Goal: Obtain resource: Obtain resource

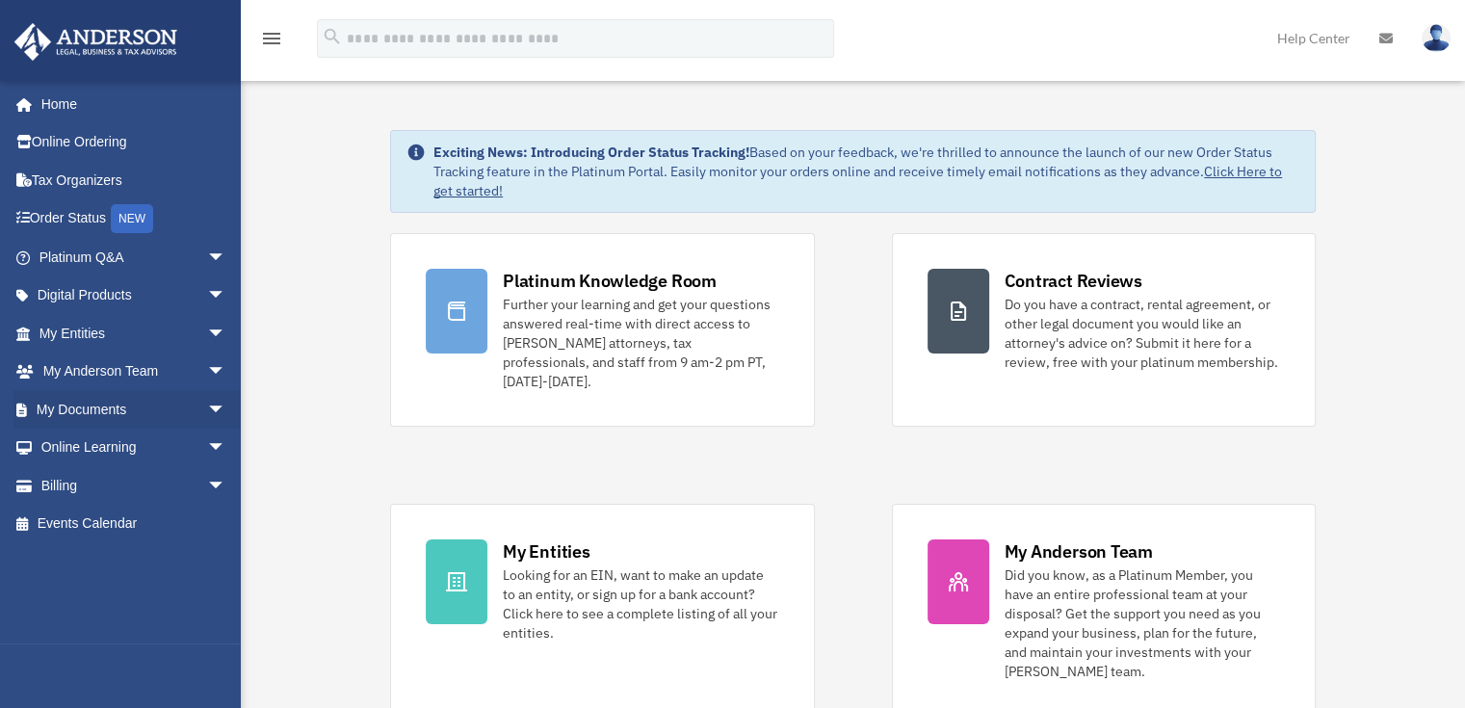
click at [0, 419] on li "My Documents arrow_drop_down Box Meeting Minutes Forms Library Notarize" at bounding box center [127, 409] width 255 height 39
click at [208, 412] on span "arrow_drop_down" at bounding box center [226, 409] width 39 height 39
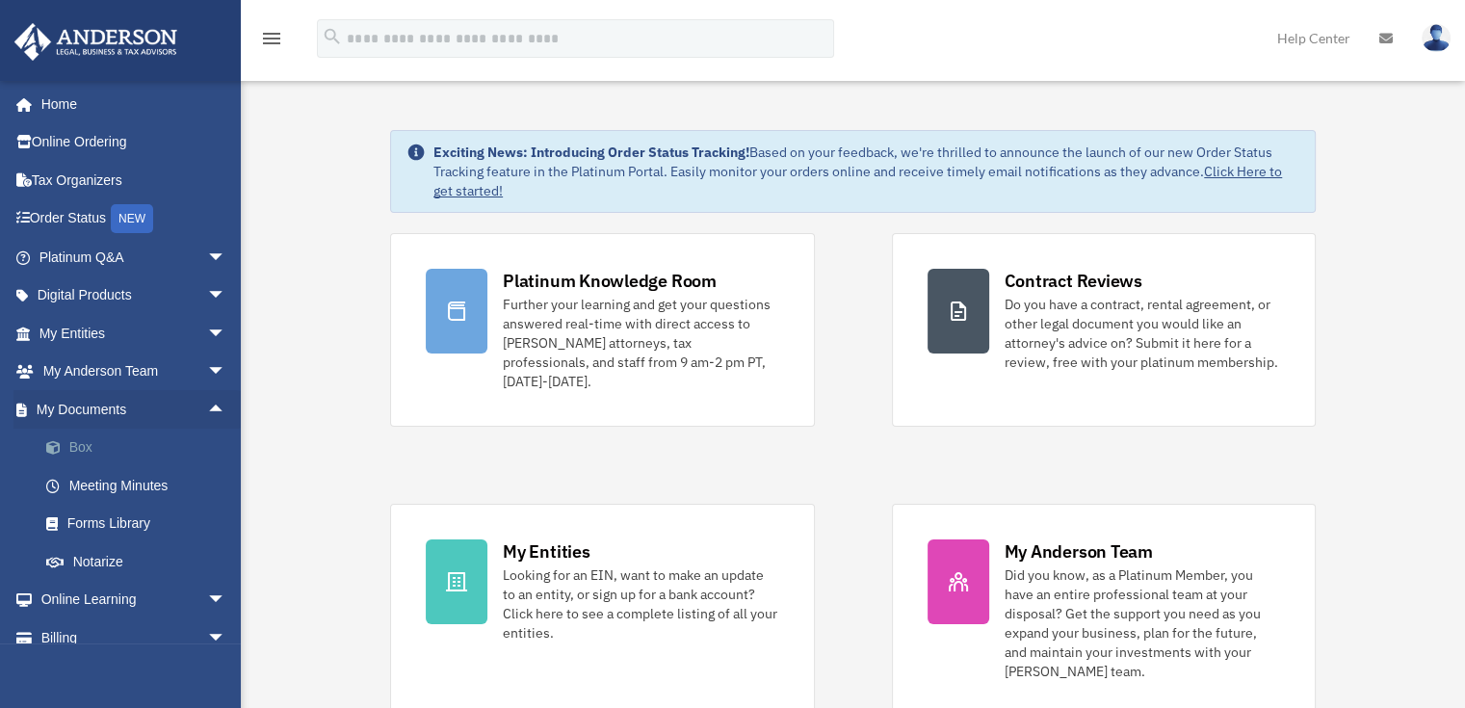
click at [84, 443] on link "Box" at bounding box center [141, 448] width 228 height 39
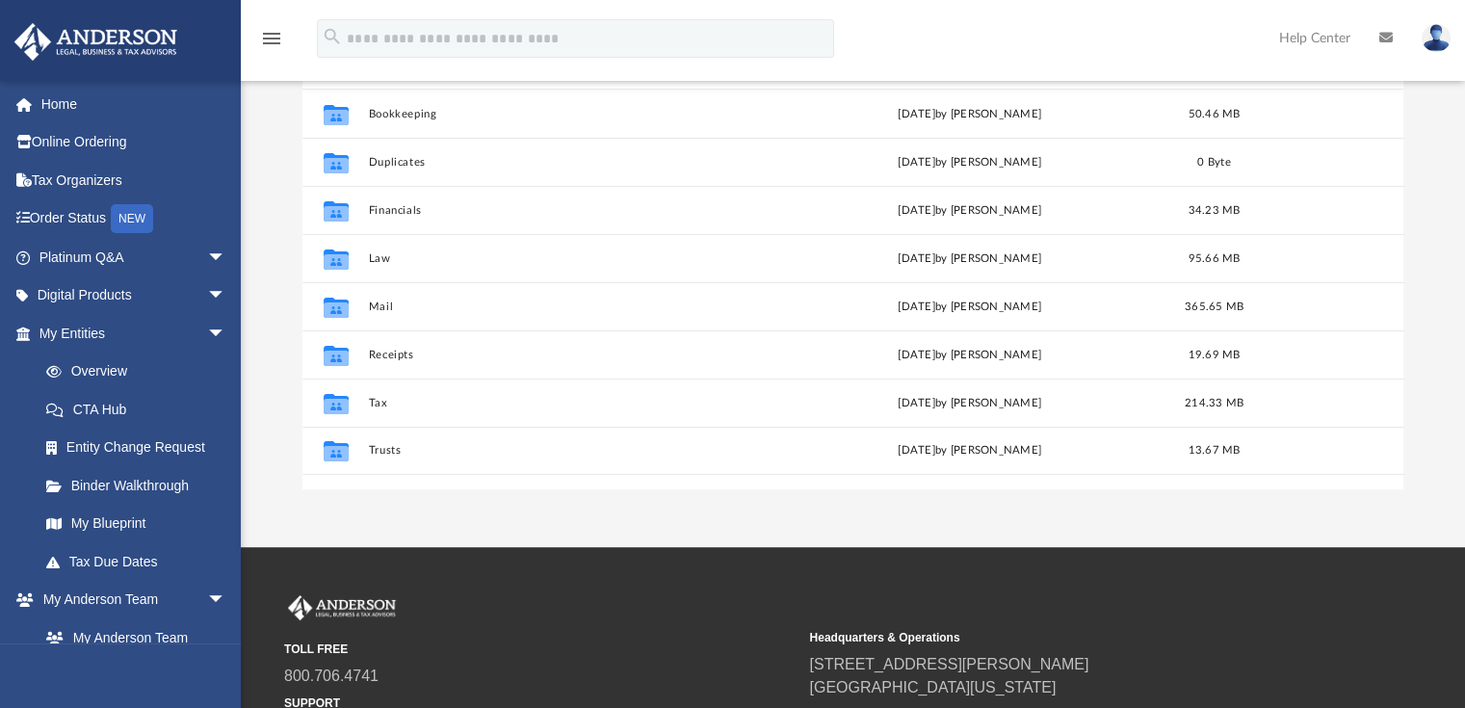
scroll to position [253, 0]
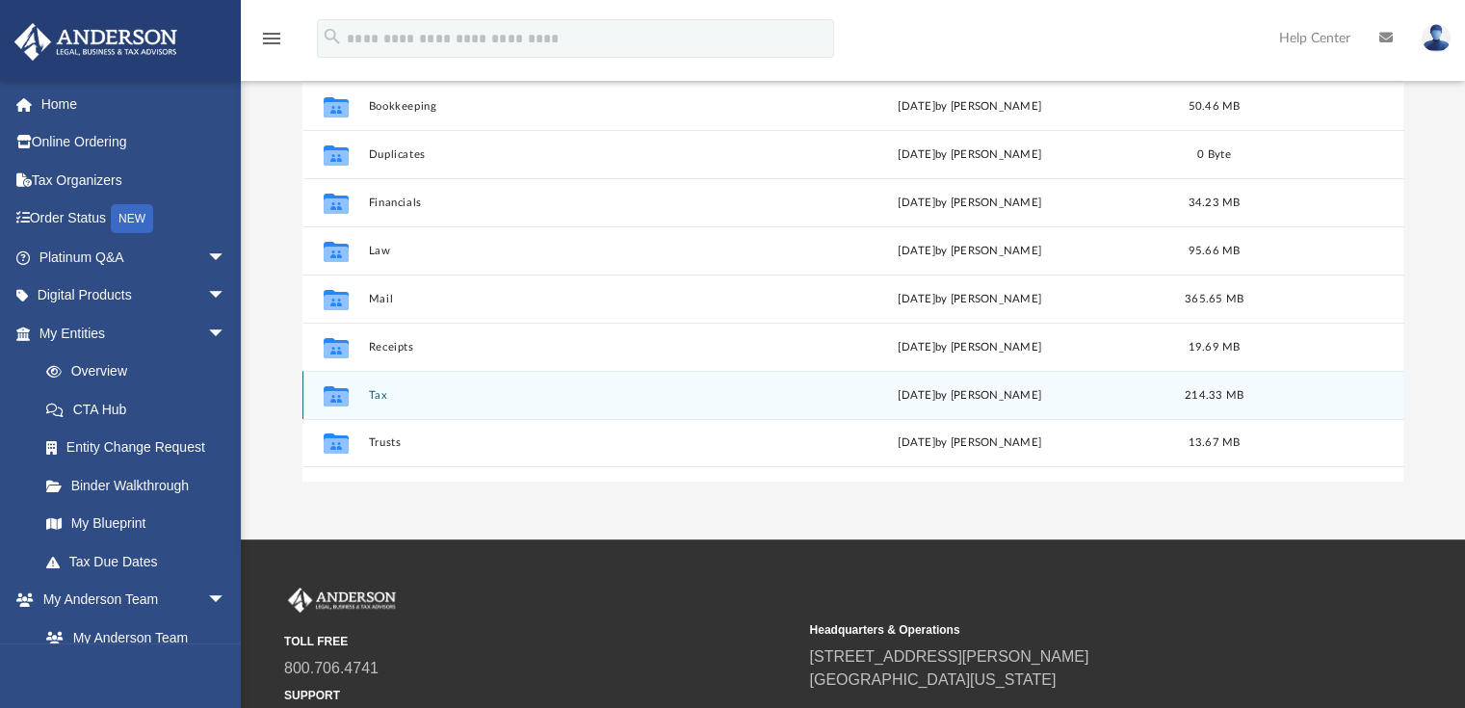
click at [370, 393] on button "Tax" at bounding box center [565, 395] width 395 height 13
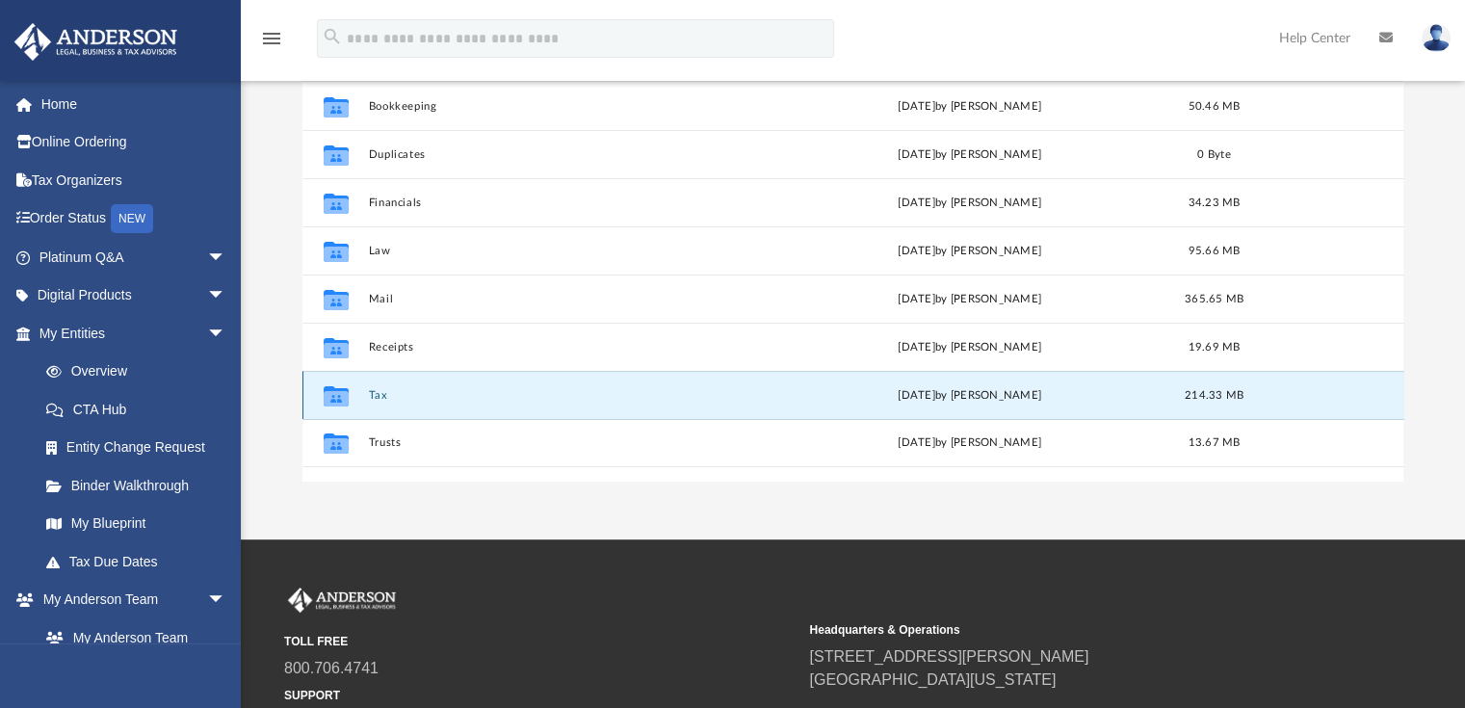
click at [378, 393] on button "Tax" at bounding box center [565, 395] width 395 height 13
click at [372, 394] on button "Tax" at bounding box center [565, 395] width 395 height 13
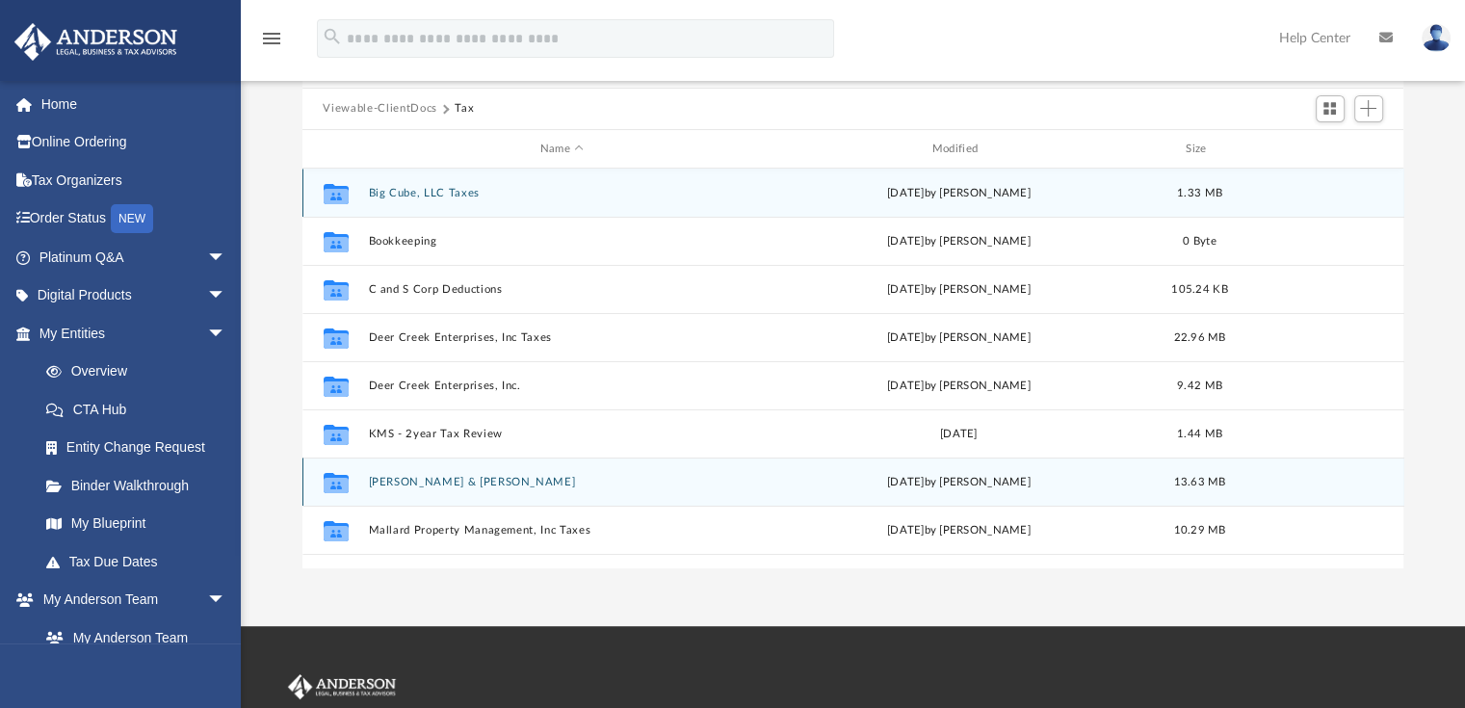
scroll to position [160, 0]
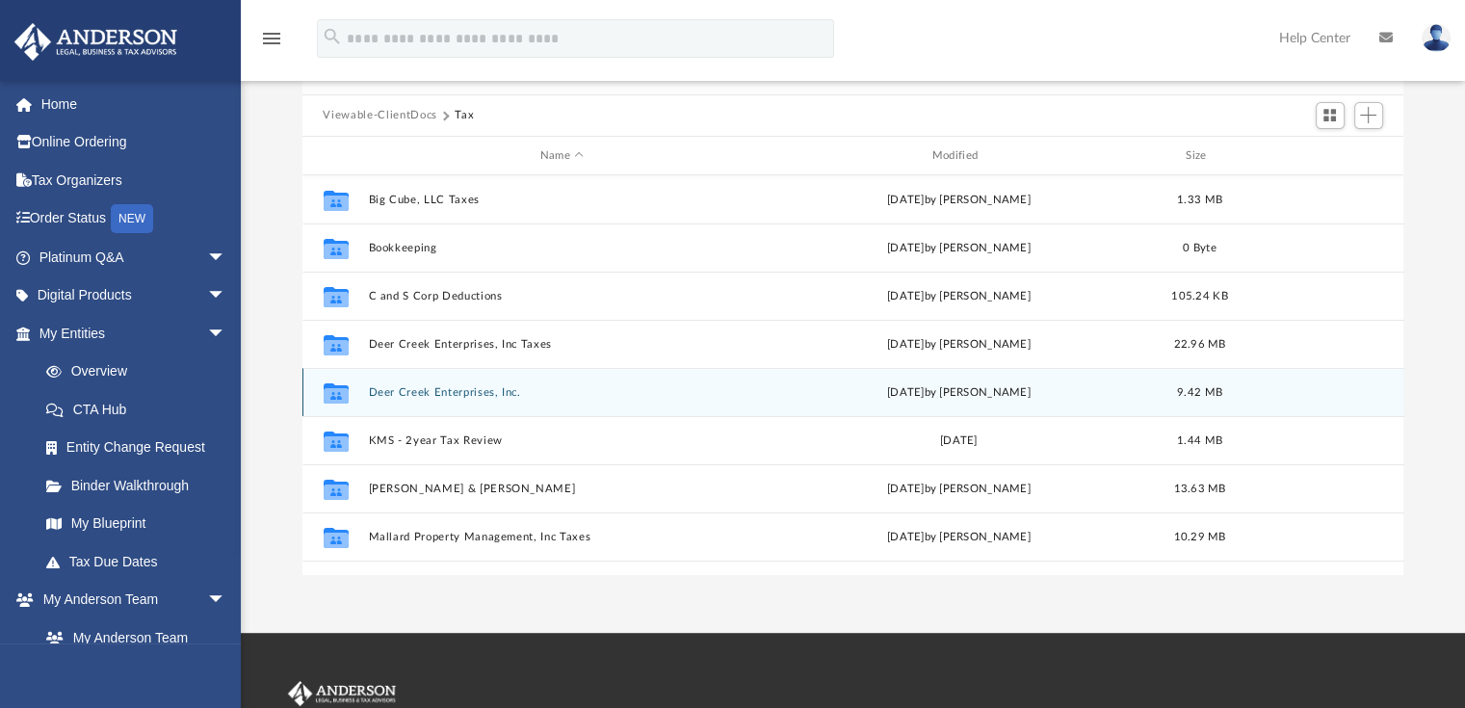
click at [430, 388] on button "Deer Creek Enterprises, Inc." at bounding box center [562, 392] width 388 height 13
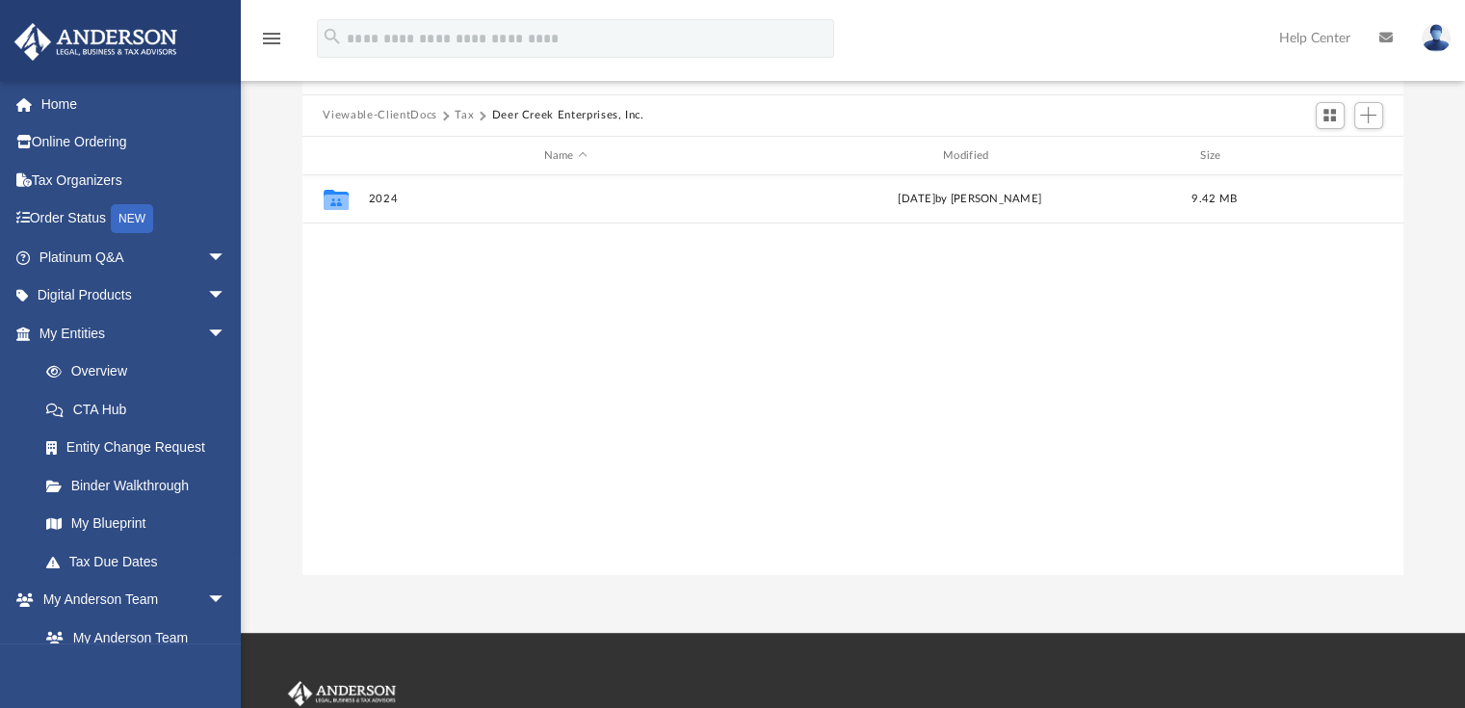
click at [462, 113] on button "Tax" at bounding box center [464, 115] width 19 height 17
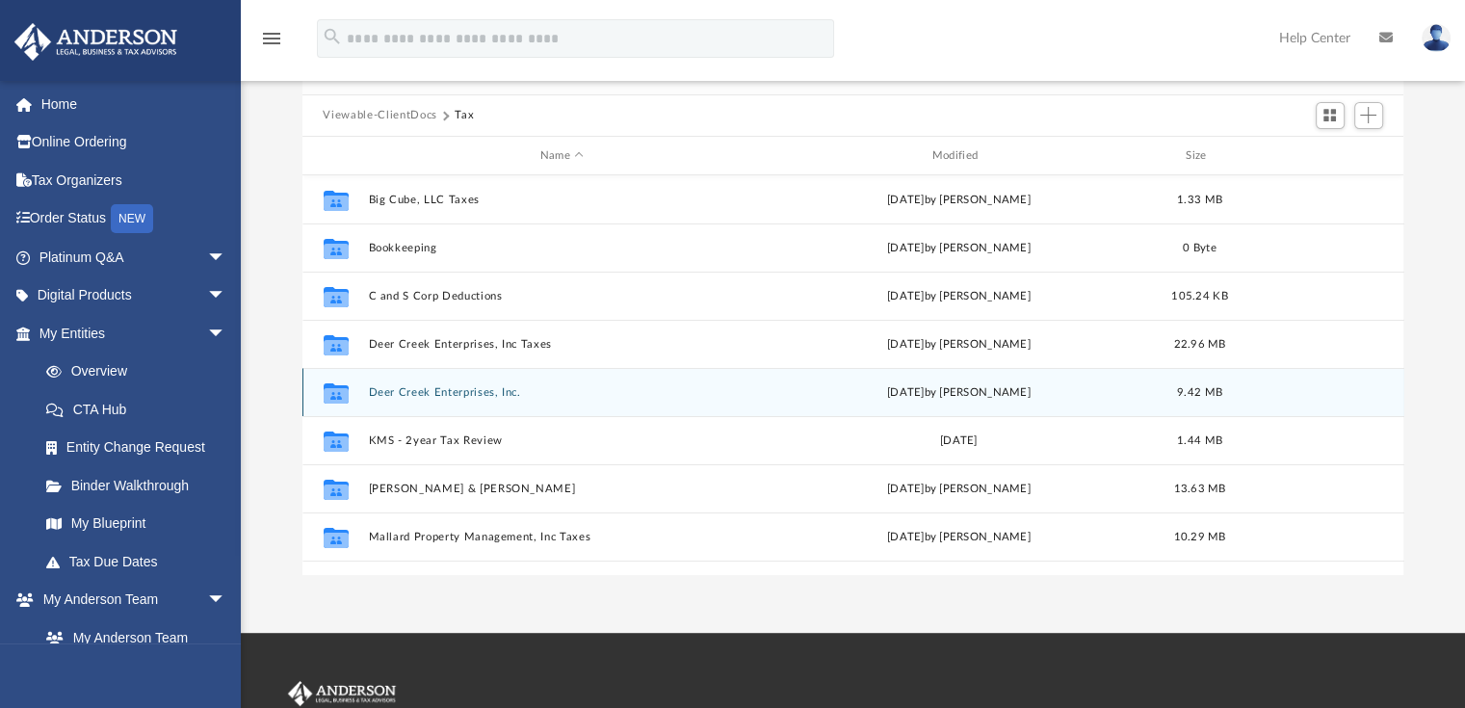
click at [494, 392] on button "Deer Creek Enterprises, Inc." at bounding box center [562, 392] width 388 height 13
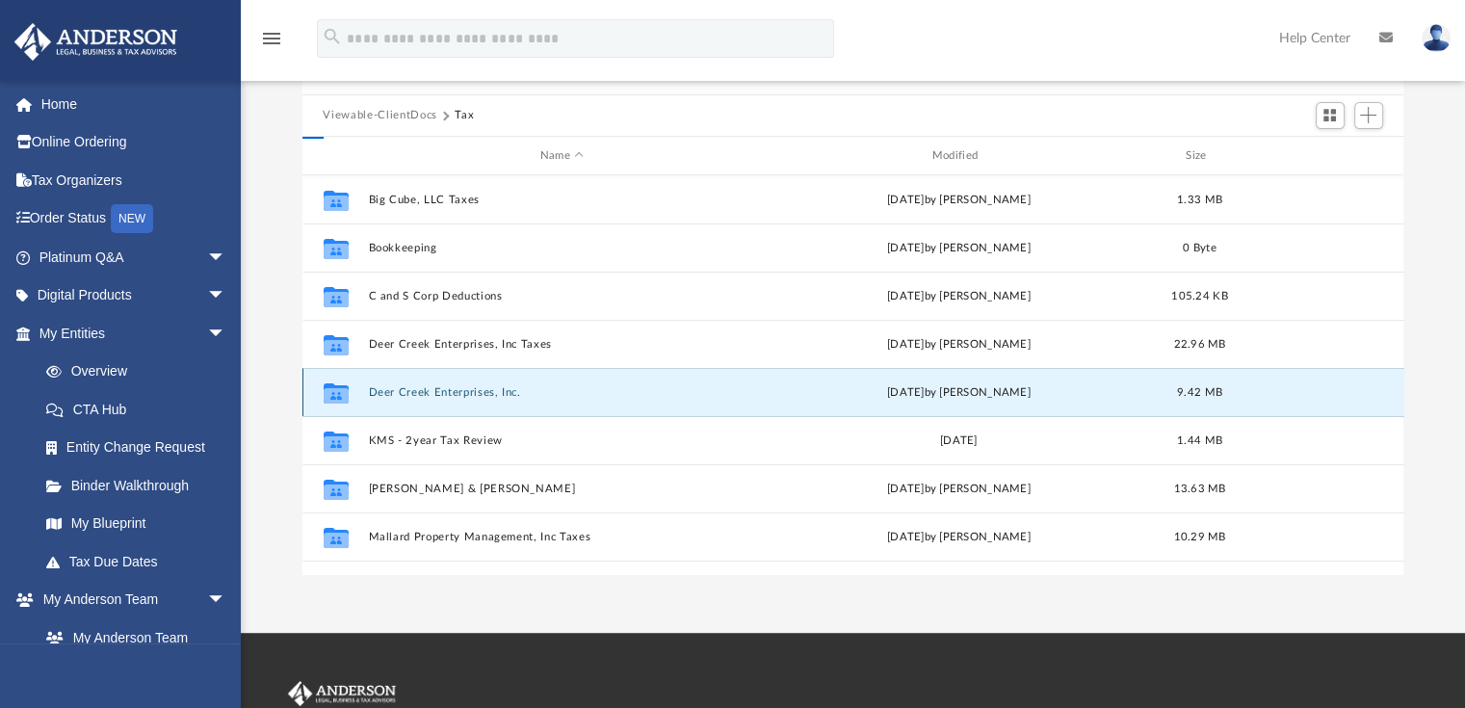
click at [489, 393] on button "Deer Creek Enterprises, Inc." at bounding box center [562, 392] width 388 height 13
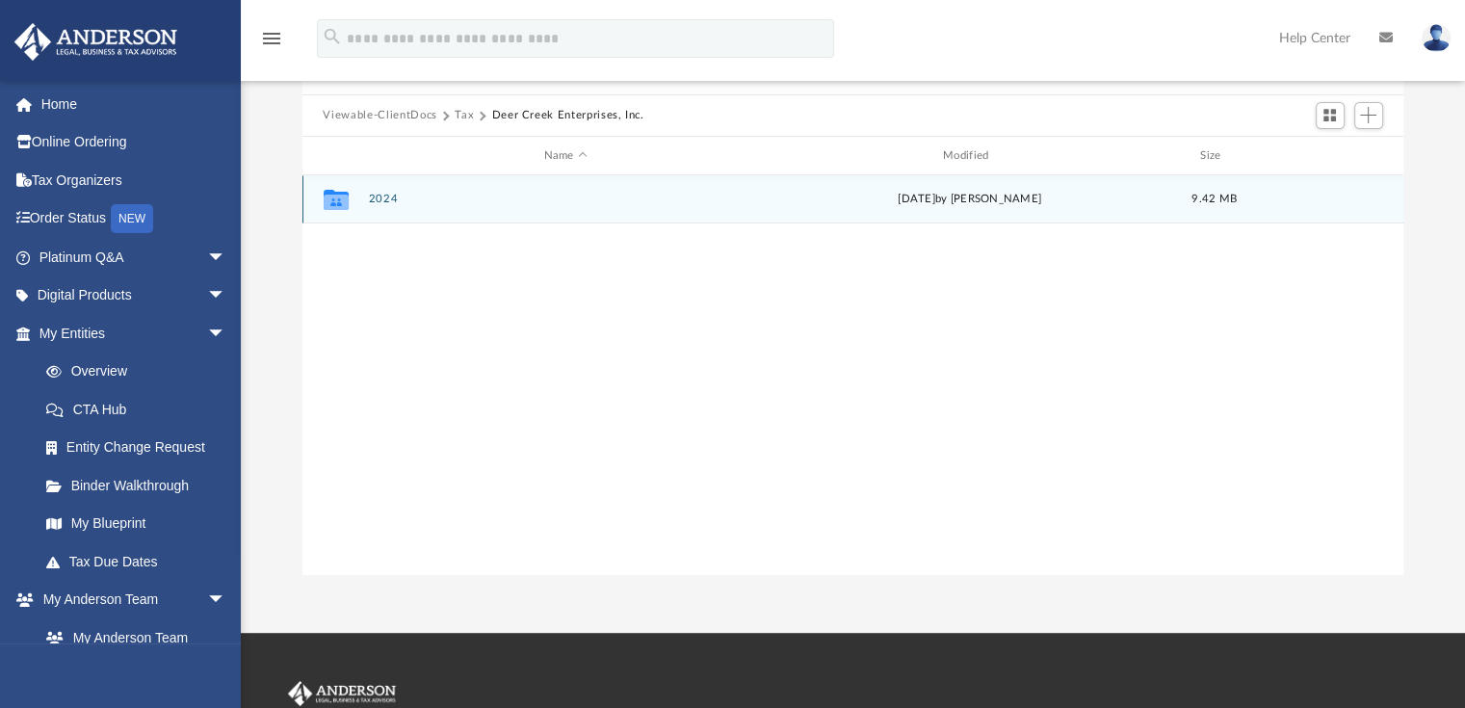
click at [378, 200] on button "2024" at bounding box center [565, 200] width 395 height 13
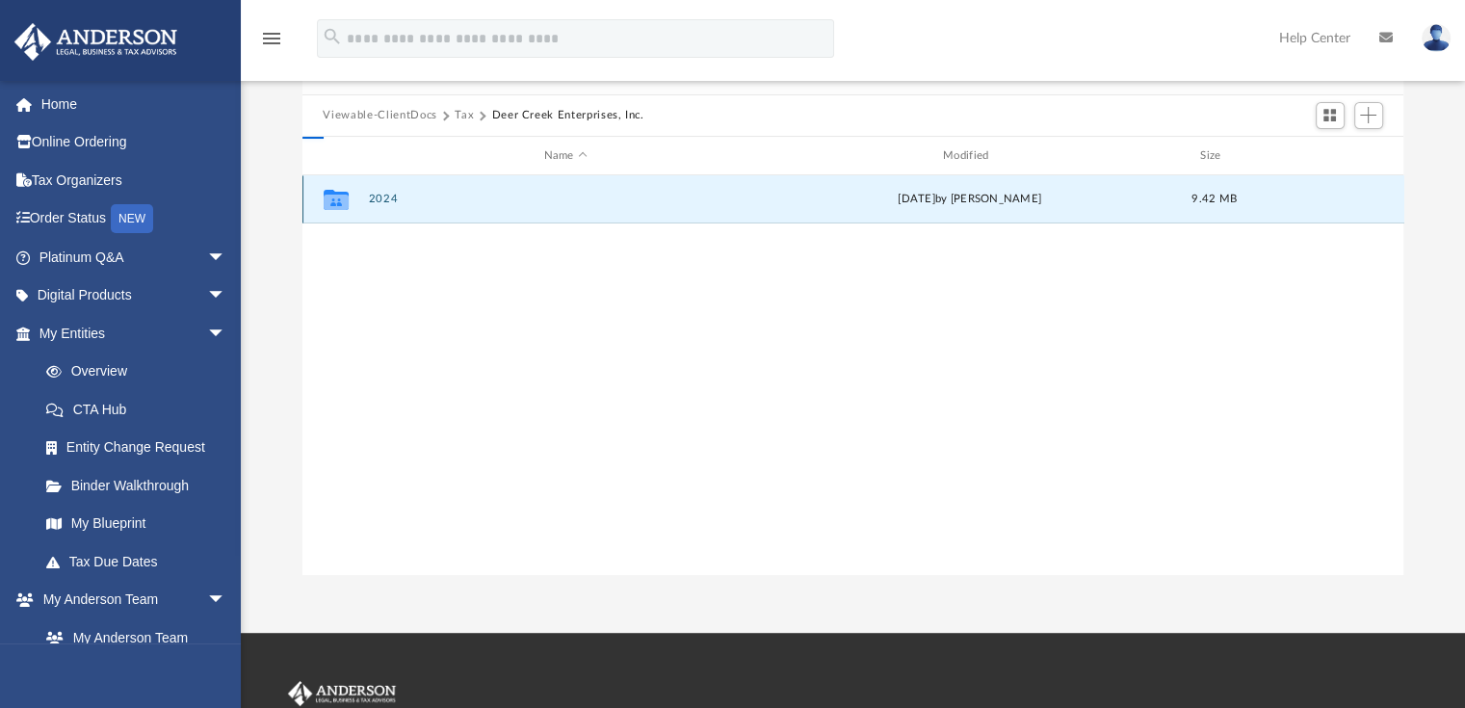
click at [379, 196] on button "2024" at bounding box center [565, 200] width 395 height 13
click at [386, 196] on button "2024" at bounding box center [565, 200] width 395 height 13
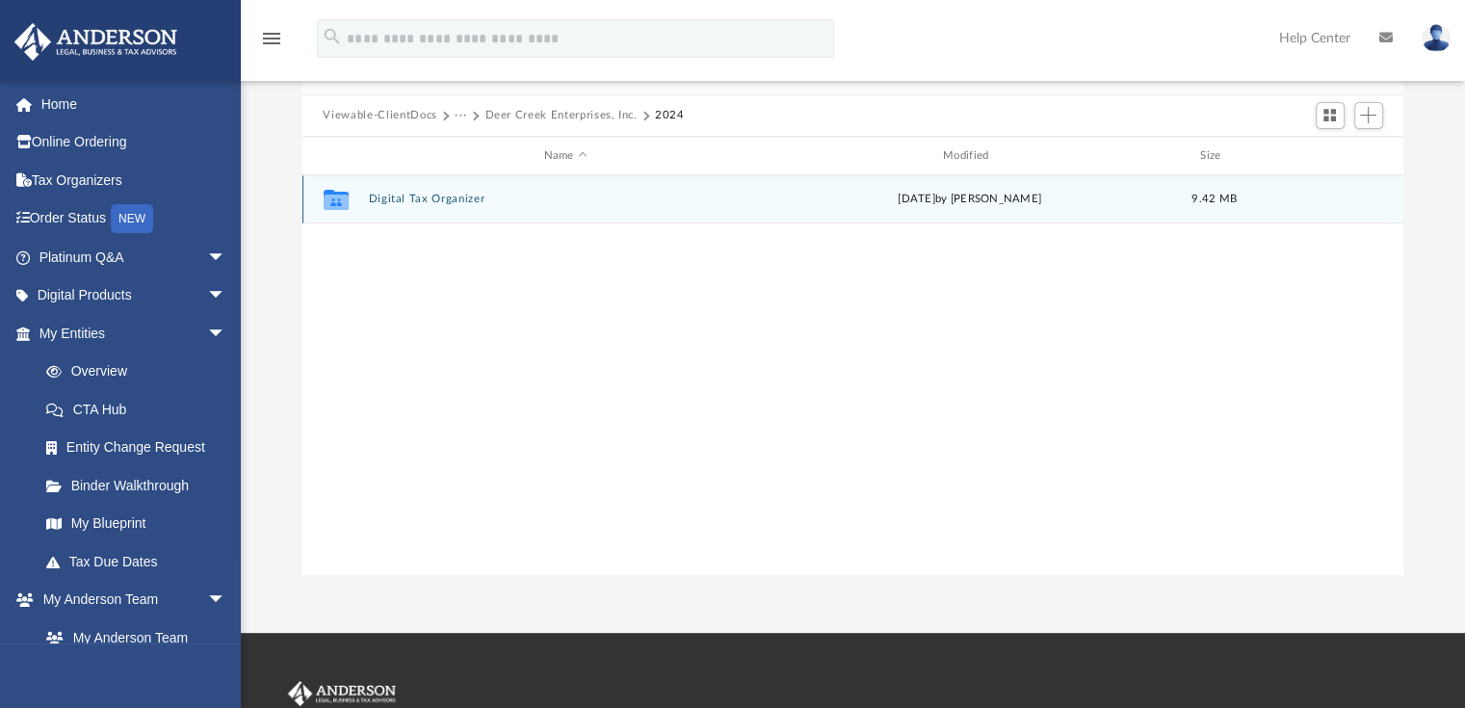
click at [436, 196] on button "Digital Tax Organizer" at bounding box center [565, 200] width 395 height 13
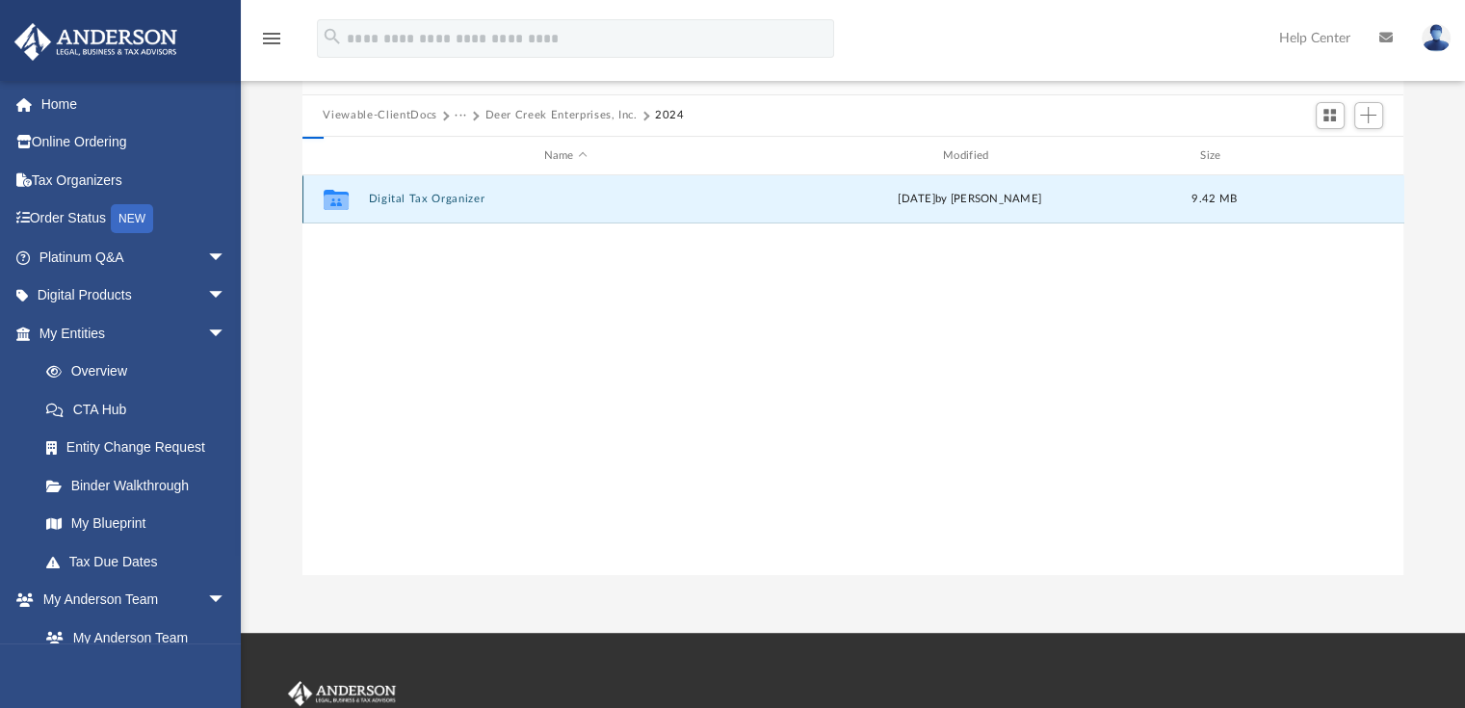
click at [439, 198] on button "Digital Tax Organizer" at bounding box center [565, 200] width 395 height 13
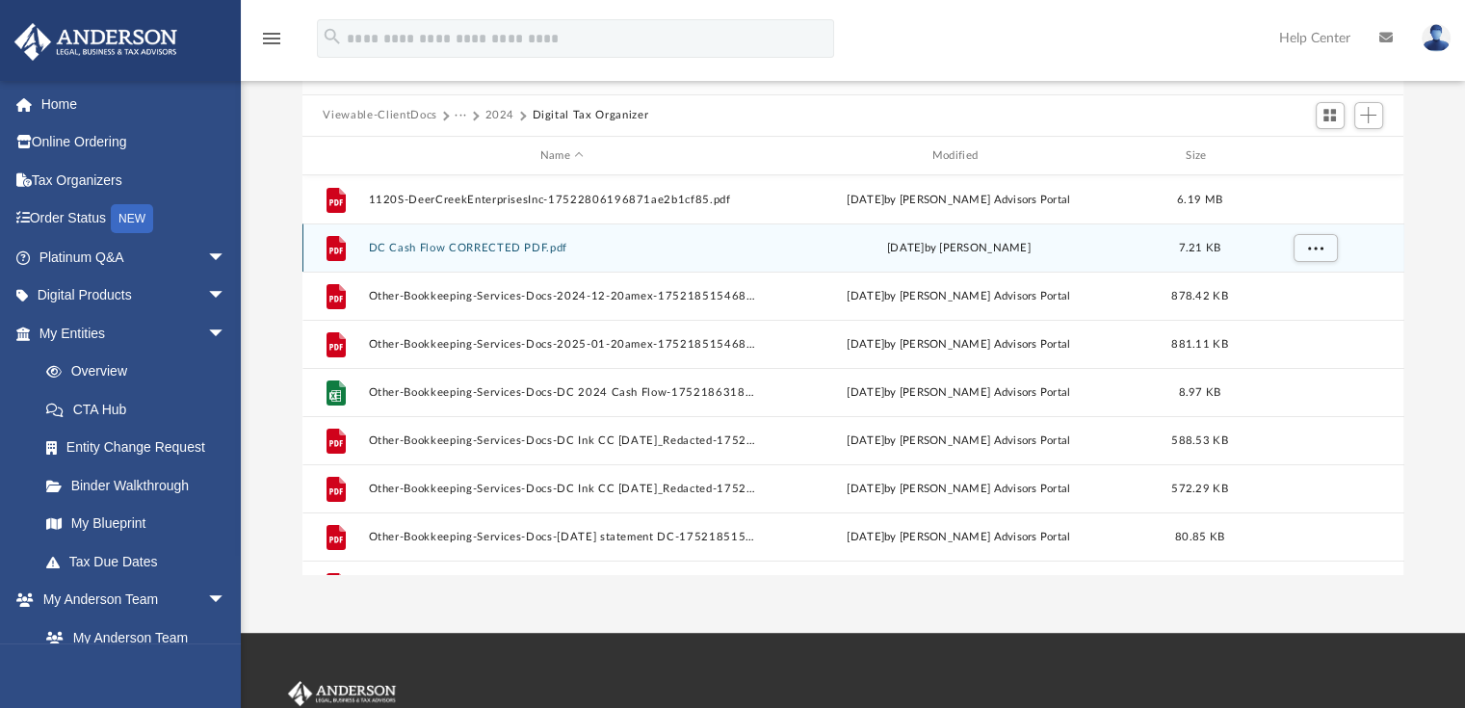
click at [505, 246] on button "DC Cash Flow CORRECTED PDF.pdf" at bounding box center [562, 248] width 388 height 13
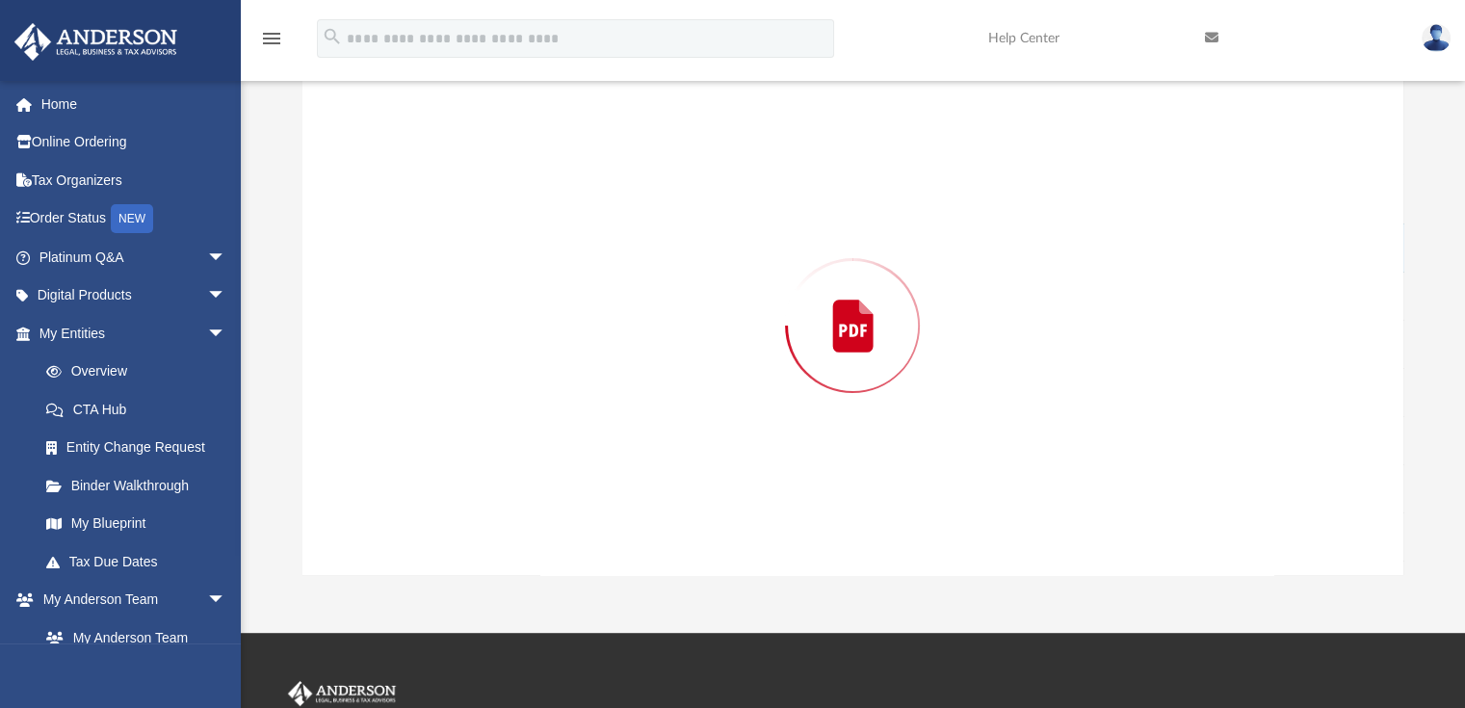
click at [509, 247] on div "Preview" at bounding box center [853, 325] width 1102 height 497
click at [510, 243] on div "Preview" at bounding box center [853, 325] width 1102 height 497
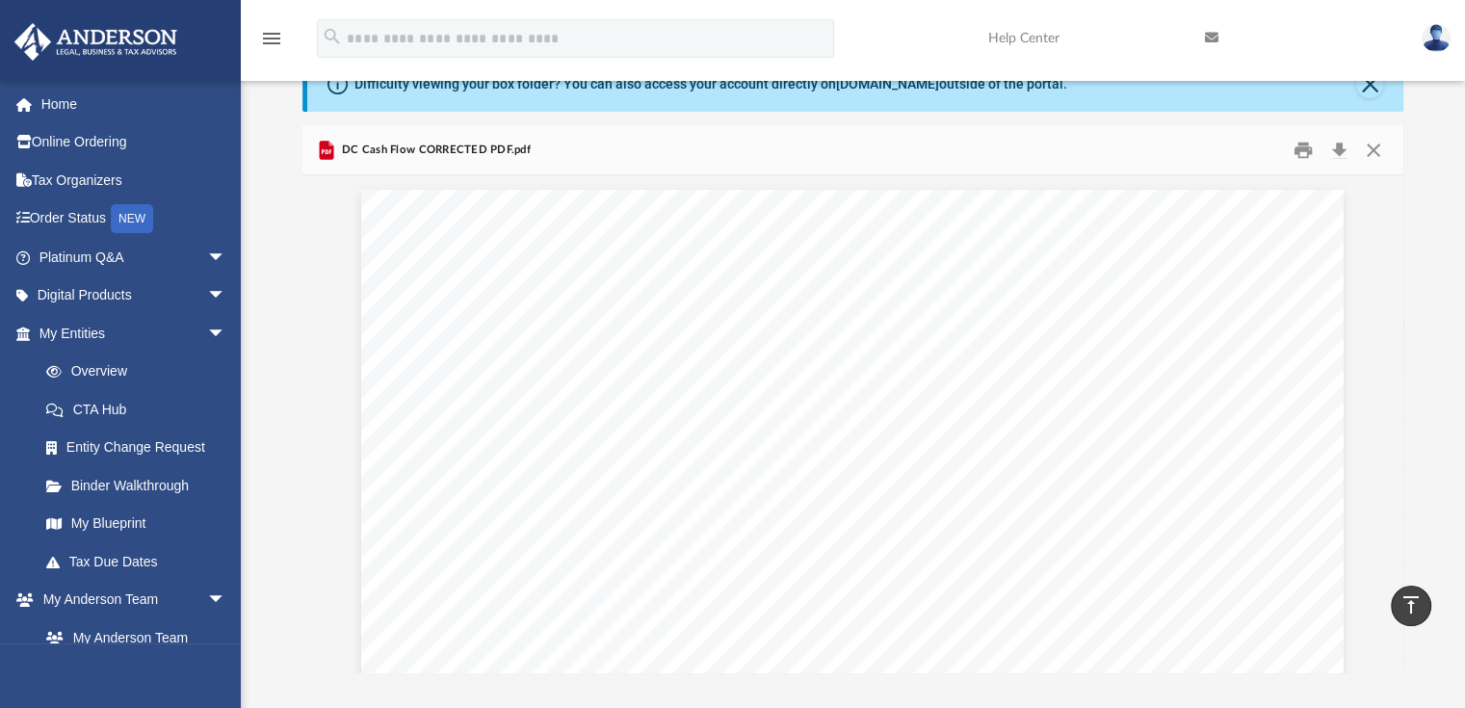
scroll to position [51, 0]
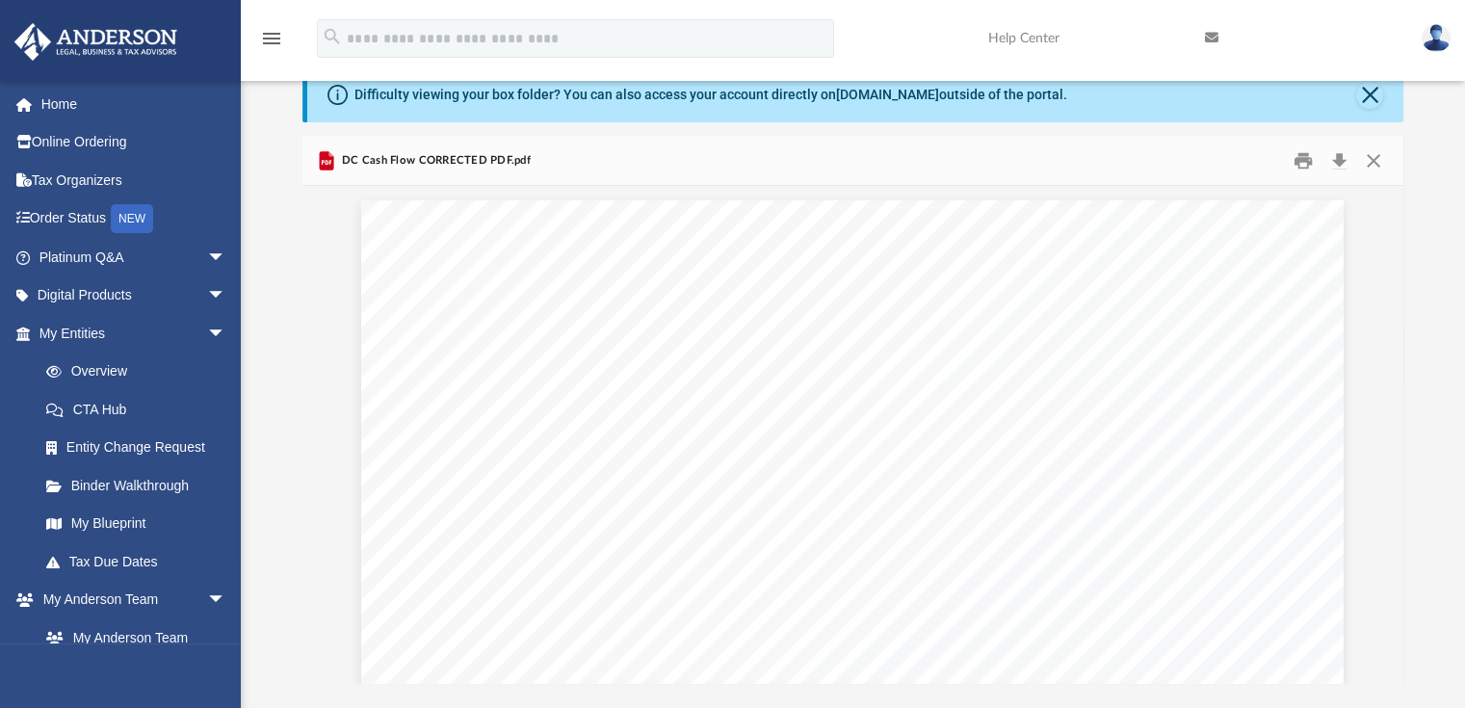
click at [1430, 332] on div "Difficulty viewing your box folder? You can also access your account directly o…" at bounding box center [853, 375] width 1224 height 615
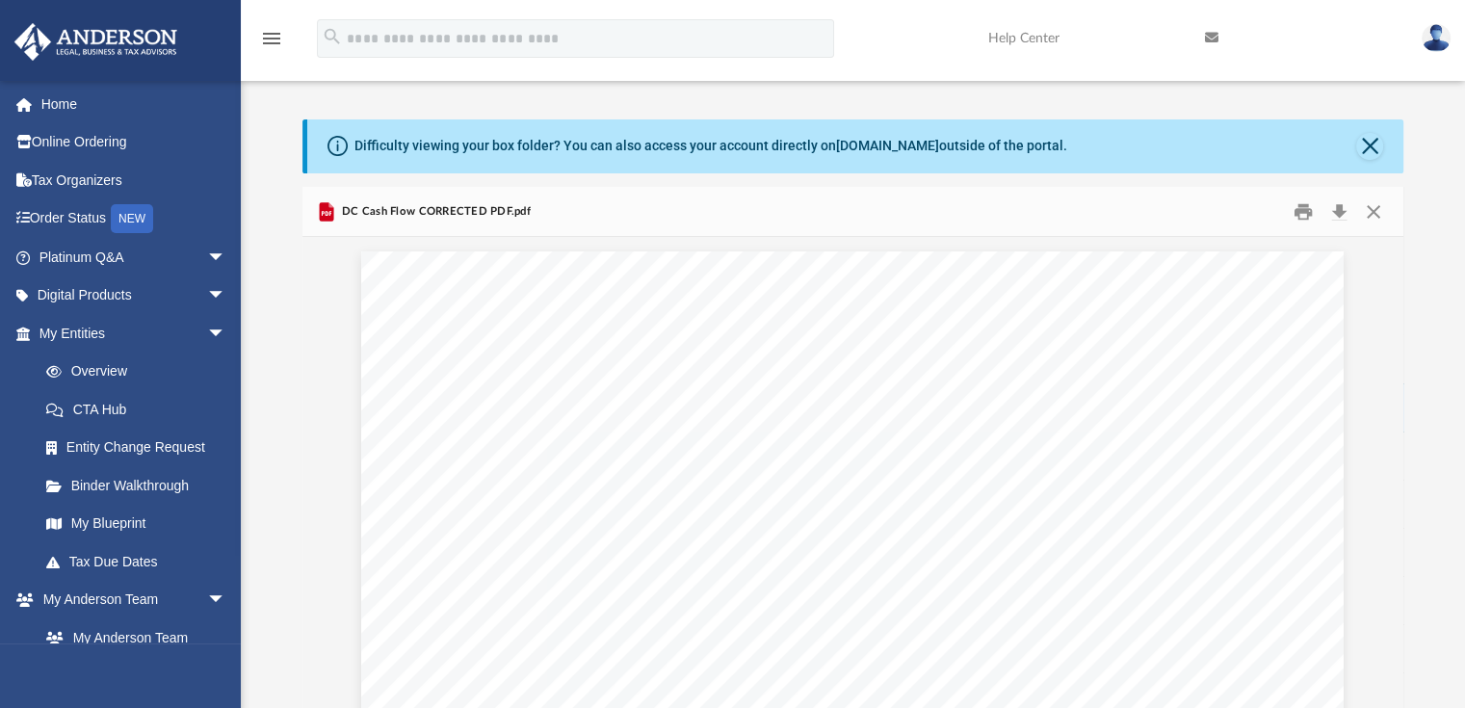
scroll to position [5, 0]
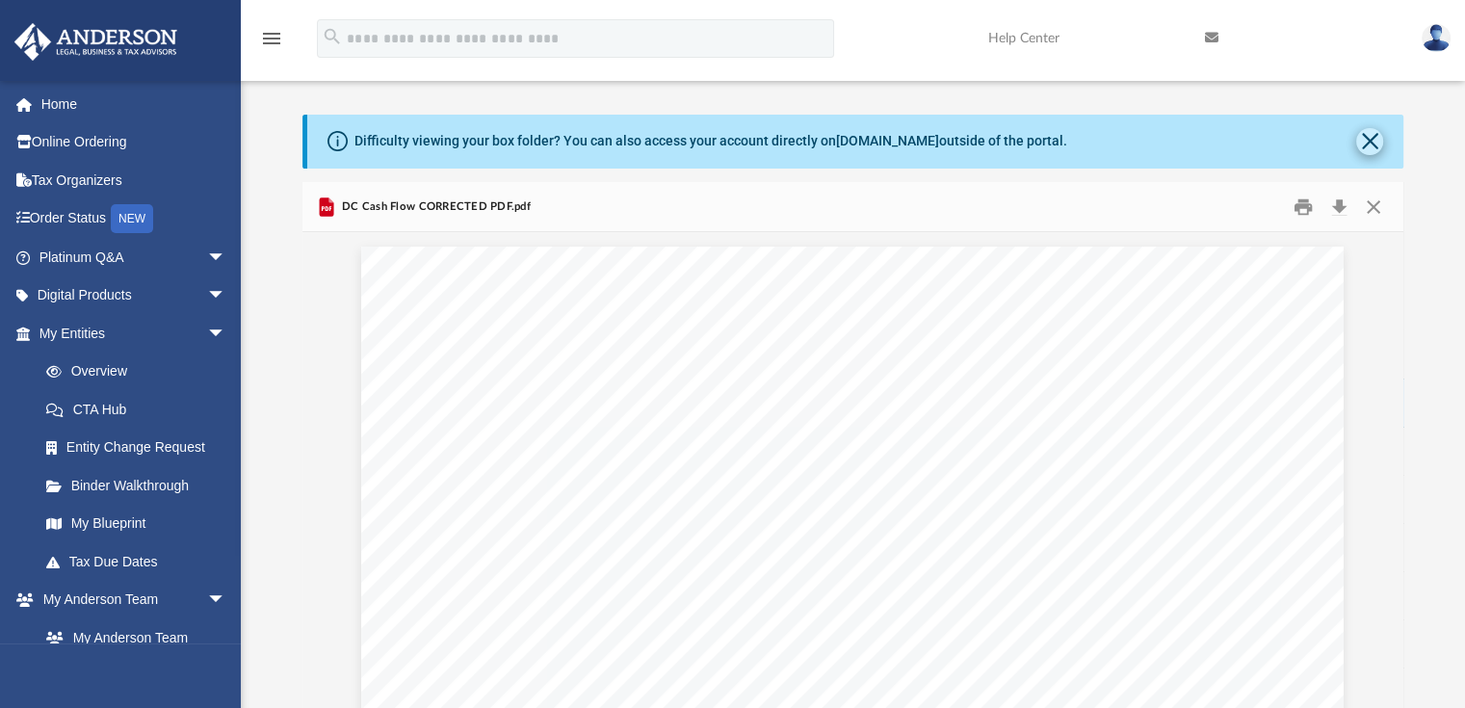
click at [1369, 143] on button "Close" at bounding box center [1369, 141] width 27 height 27
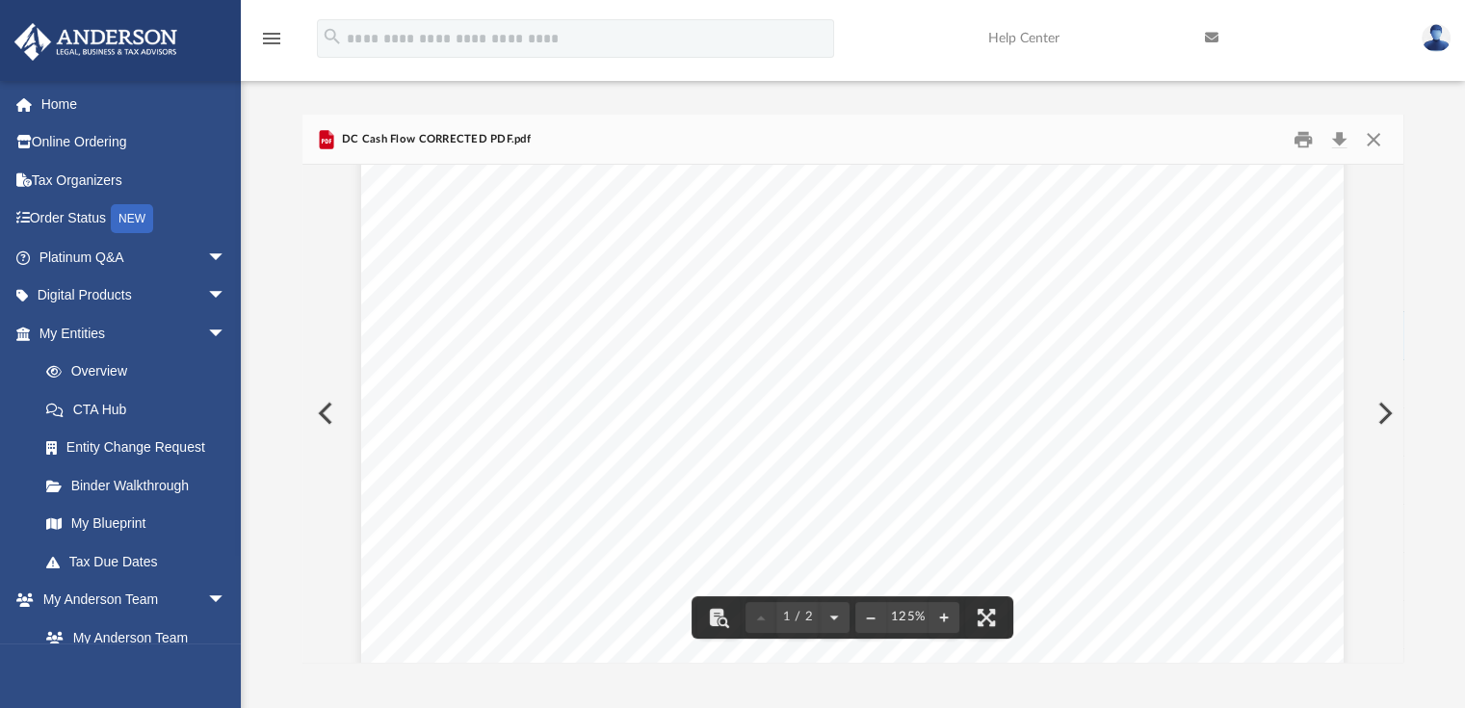
scroll to position [193, 0]
click at [1027, 456] on span "568.75" at bounding box center [1025, 458] width 44 height 14
click at [1102, 462] on div "1/1/2024- Category 12/31/2024 INFLOWS Business Income 16,805.31 Interest Inc-In…" at bounding box center [852, 622] width 982 height 1271
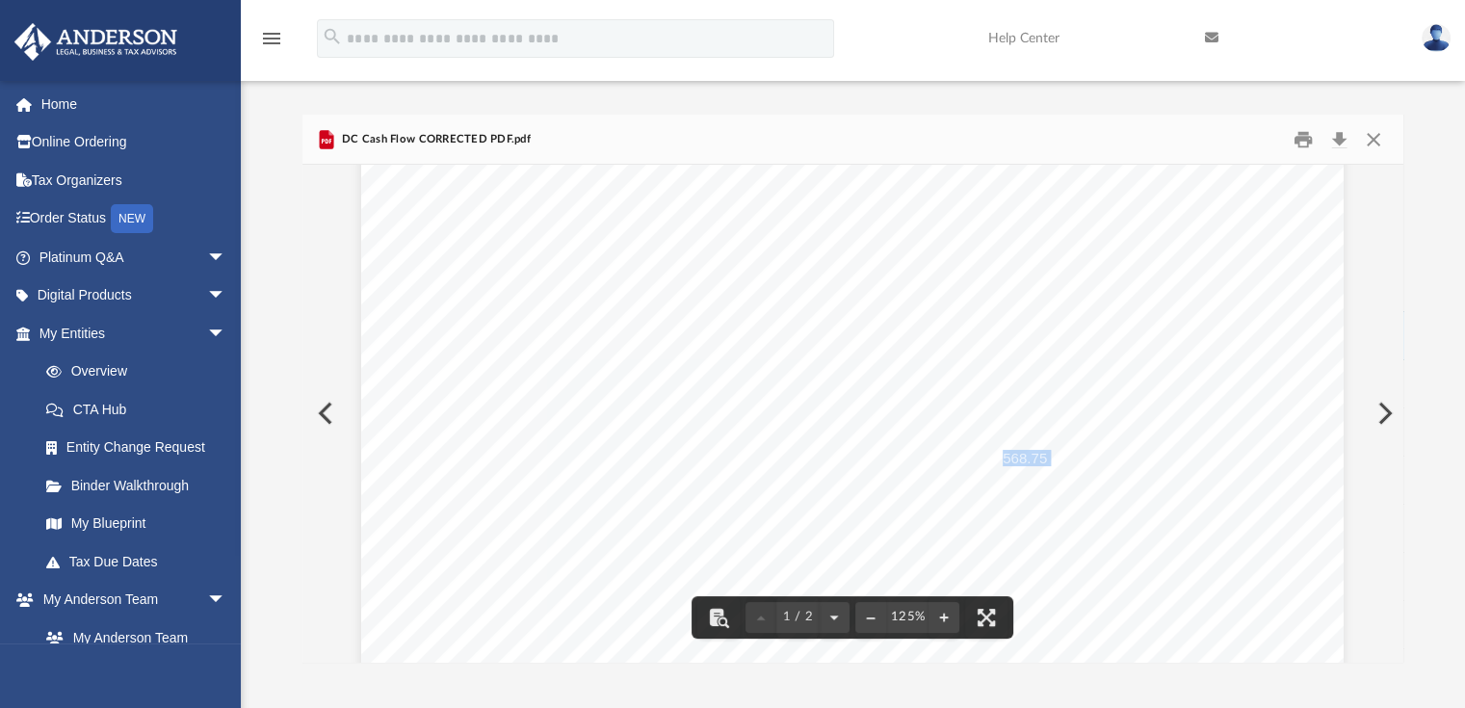
click at [1112, 486] on div "1/1/2024- Category 12/31/2024 INFLOWS Business Income 16,805.31 Interest Inc-In…" at bounding box center [852, 622] width 982 height 1271
click at [822, 459] on span "Auto & Transport-Auto & Transport" at bounding box center [778, 458] width 223 height 14
click at [1010, 516] on span "1,673.00" at bounding box center [1018, 519] width 57 height 14
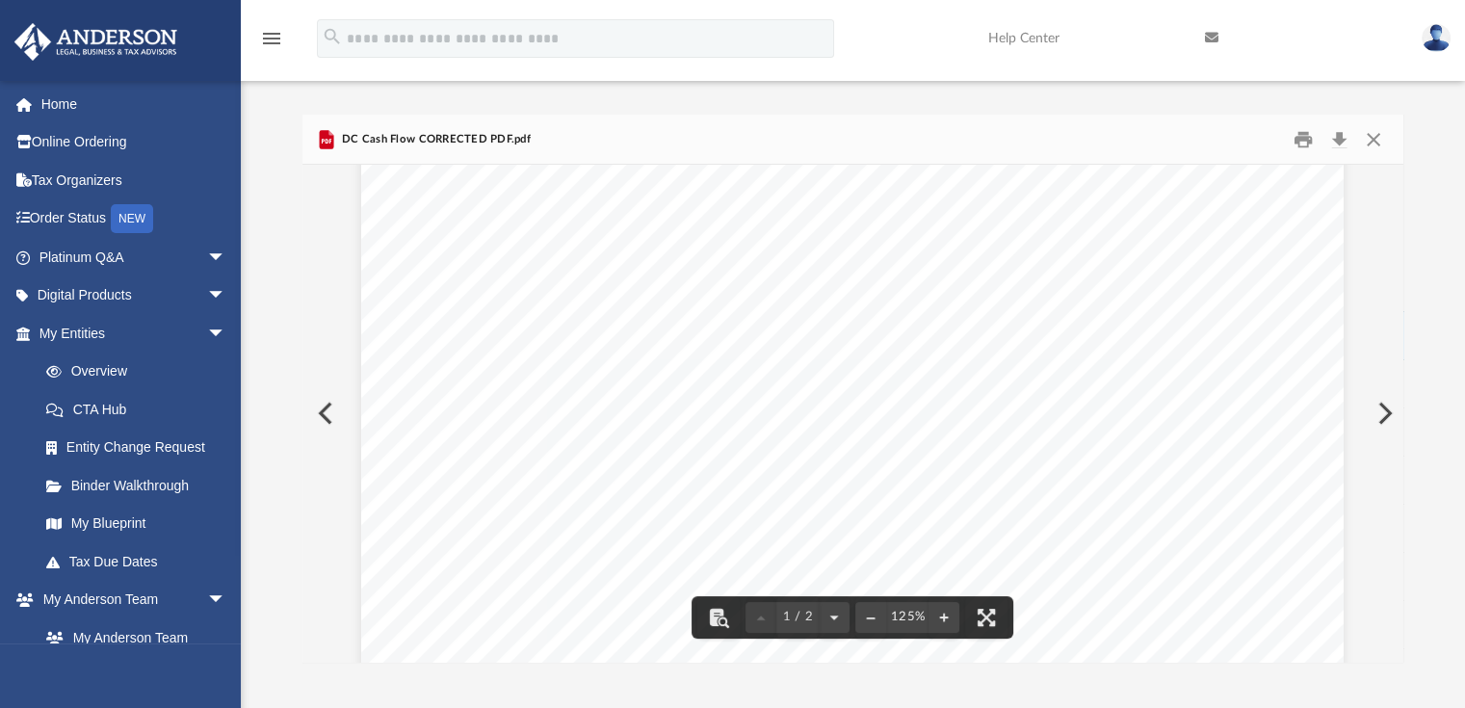
click at [667, 265] on span "Auto & Transport-Auto & Transport" at bounding box center [778, 265] width 223 height 14
click at [1010, 266] on span "568.75" at bounding box center [1025, 265] width 44 height 14
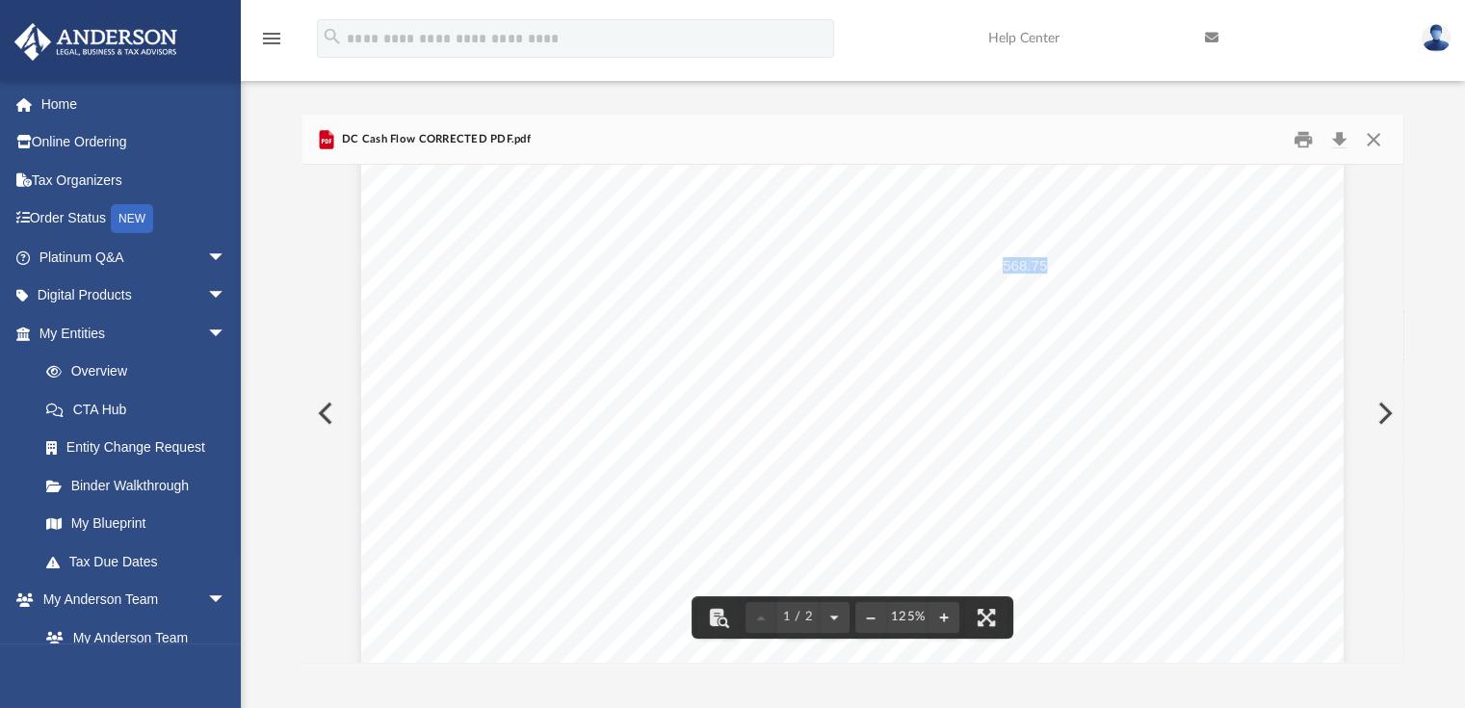
click at [1010, 266] on span "568.75" at bounding box center [1025, 265] width 44 height 14
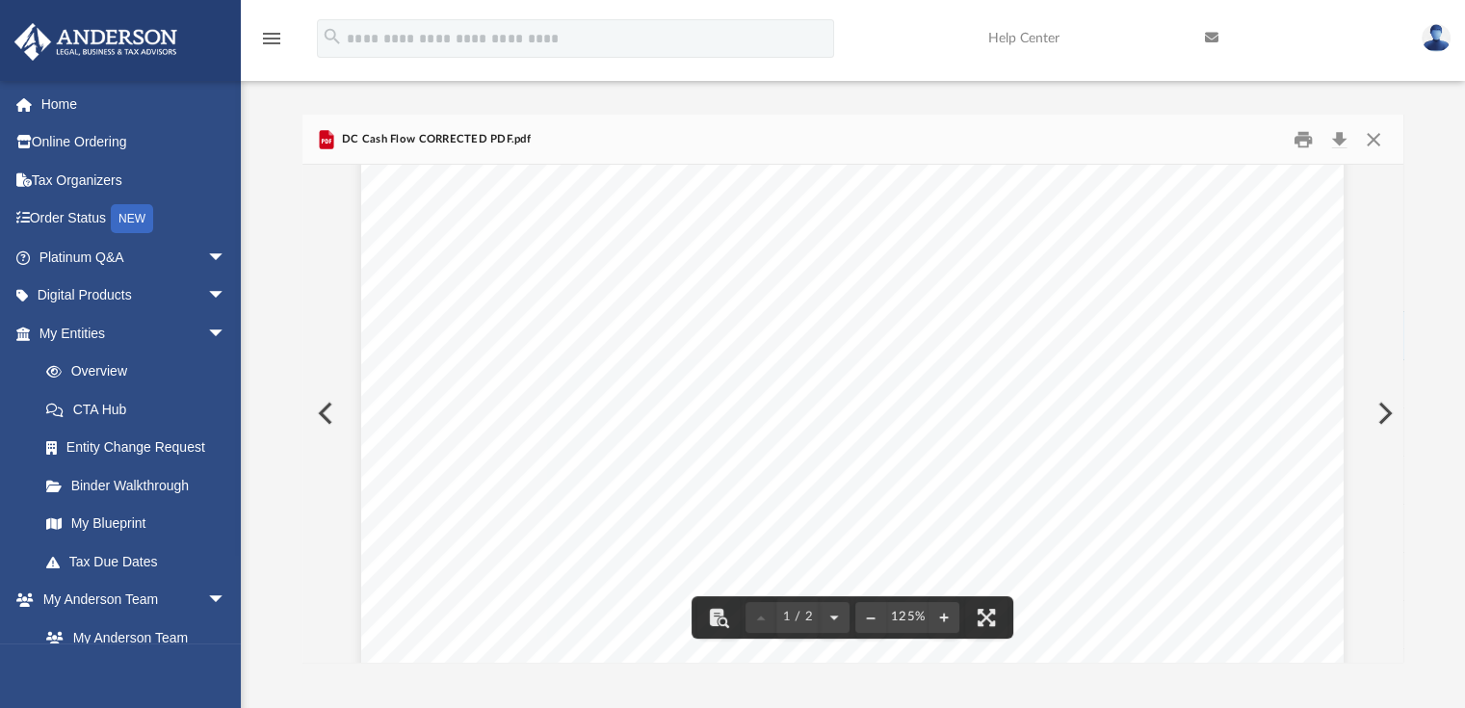
scroll to position [674, 0]
click at [1027, 388] on span "1,522.28" at bounding box center [1018, 386] width 57 height 14
click at [1004, 385] on span "1,522.28" at bounding box center [1018, 386] width 57 height 14
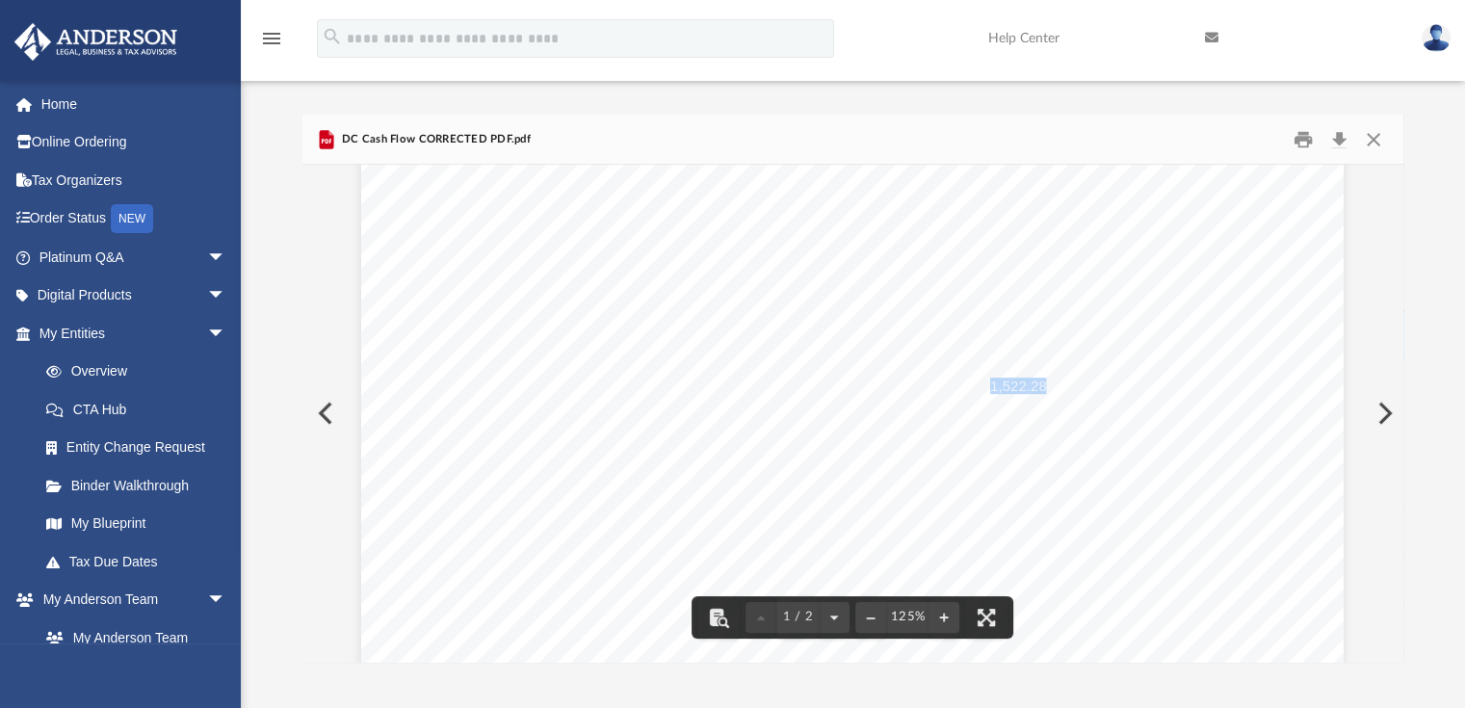
click at [1004, 385] on span "1,522.28" at bounding box center [1018, 386] width 57 height 14
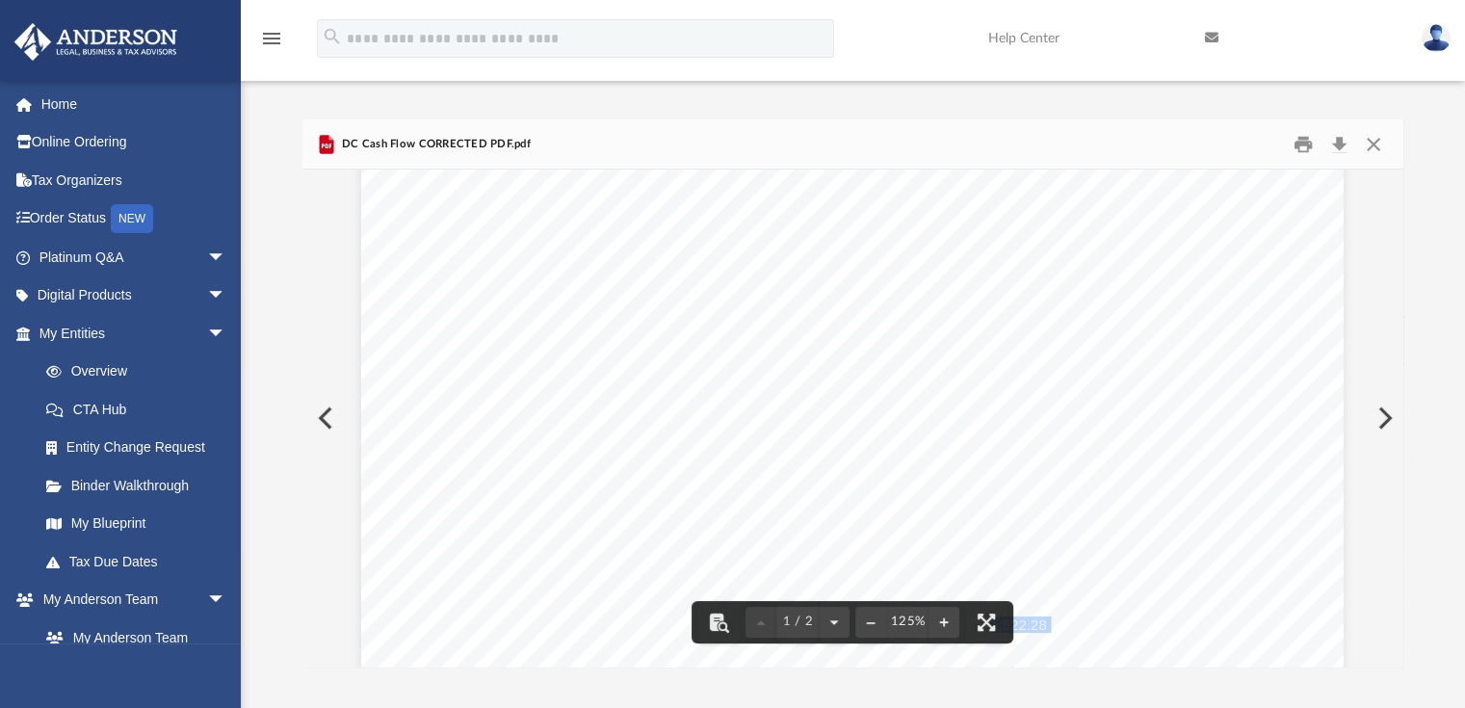
scroll to position [425, 0]
click at [1021, 208] on span "26.24" at bounding box center [1028, 210] width 37 height 14
click at [1029, 210] on span "26.24" at bounding box center [1028, 210] width 37 height 14
click at [1032, 209] on span "26.24" at bounding box center [1028, 210] width 37 height 14
click at [1013, 203] on span "26.24" at bounding box center [1028, 210] width 37 height 14
